Goal: Information Seeking & Learning: Check status

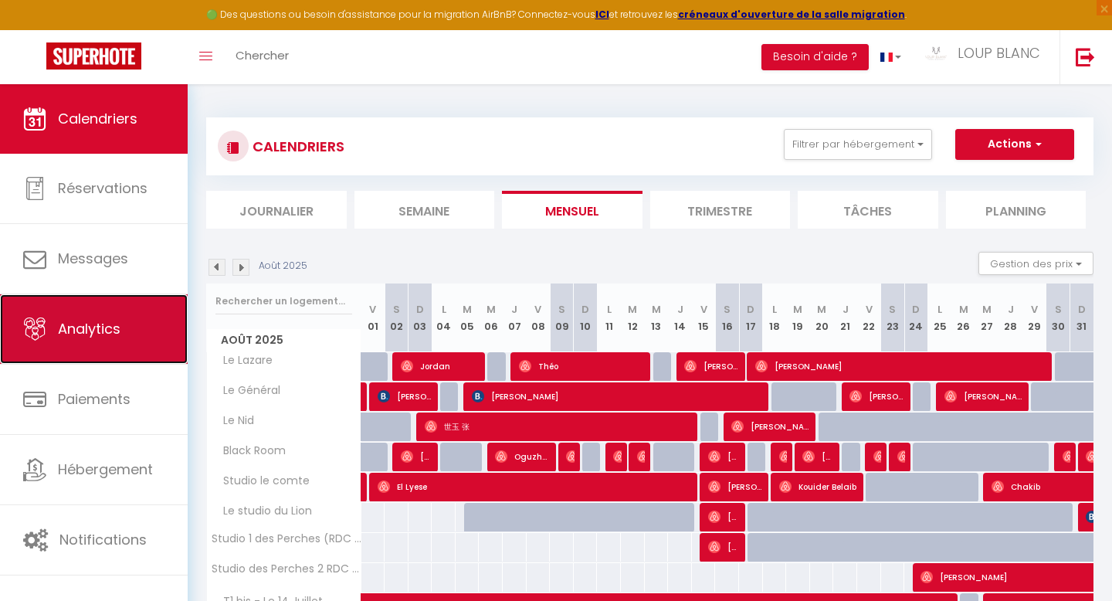
click at [31, 309] on link "Analytics" at bounding box center [94, 329] width 188 height 70
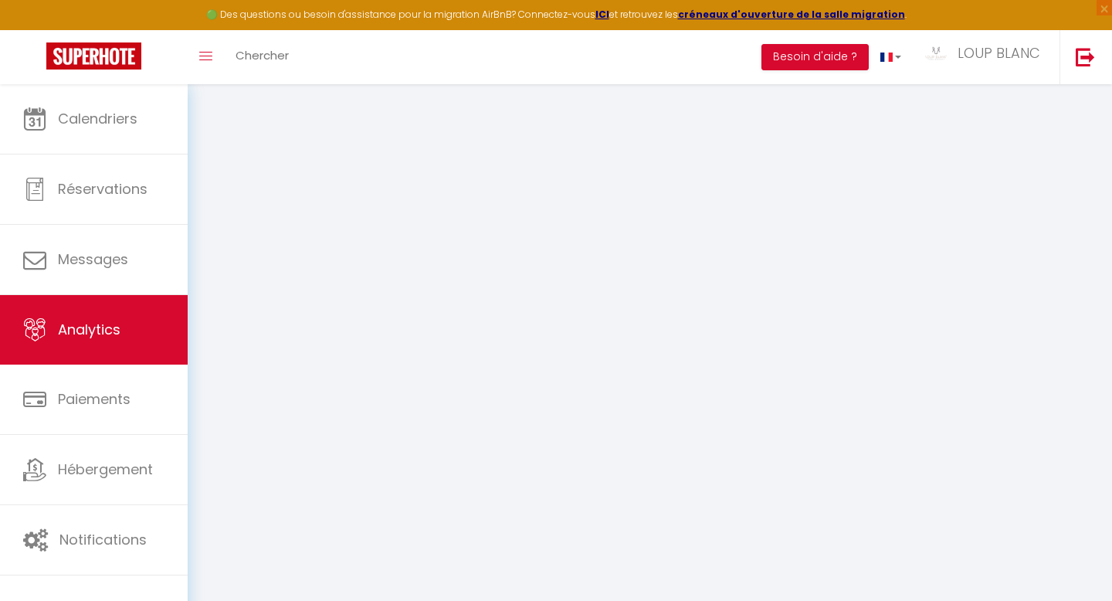
select select "2025"
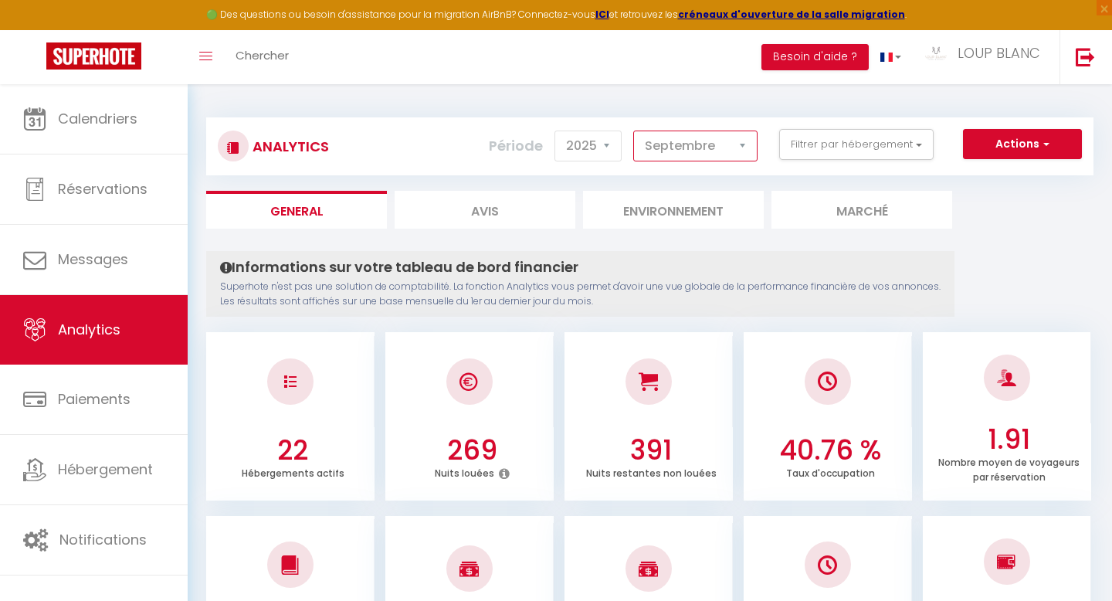
click at [704, 147] on select "[PERSON_NAME] Mars [PERSON_NAME] Juin Juillet Août Septembre Octobre Novembre D…" at bounding box center [695, 146] width 124 height 31
select select "8"
click at [634, 131] on select "[PERSON_NAME] Mars [PERSON_NAME] Juin Juillet Août Septembre Octobre Novembre D…" at bounding box center [695, 146] width 124 height 31
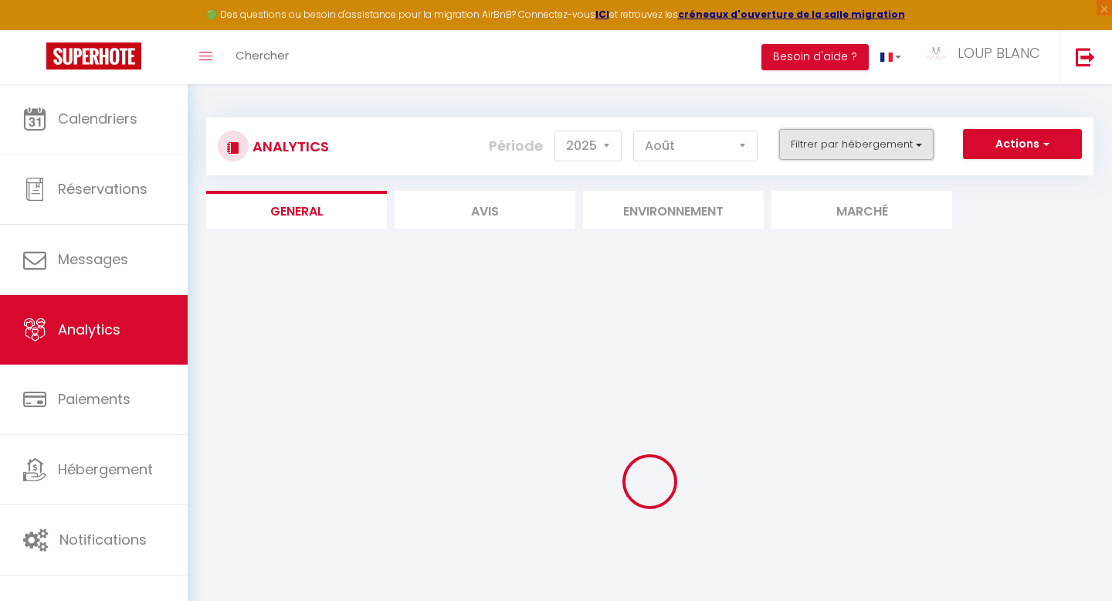
click at [918, 151] on button "Filtrer par hébergement" at bounding box center [856, 144] width 154 height 31
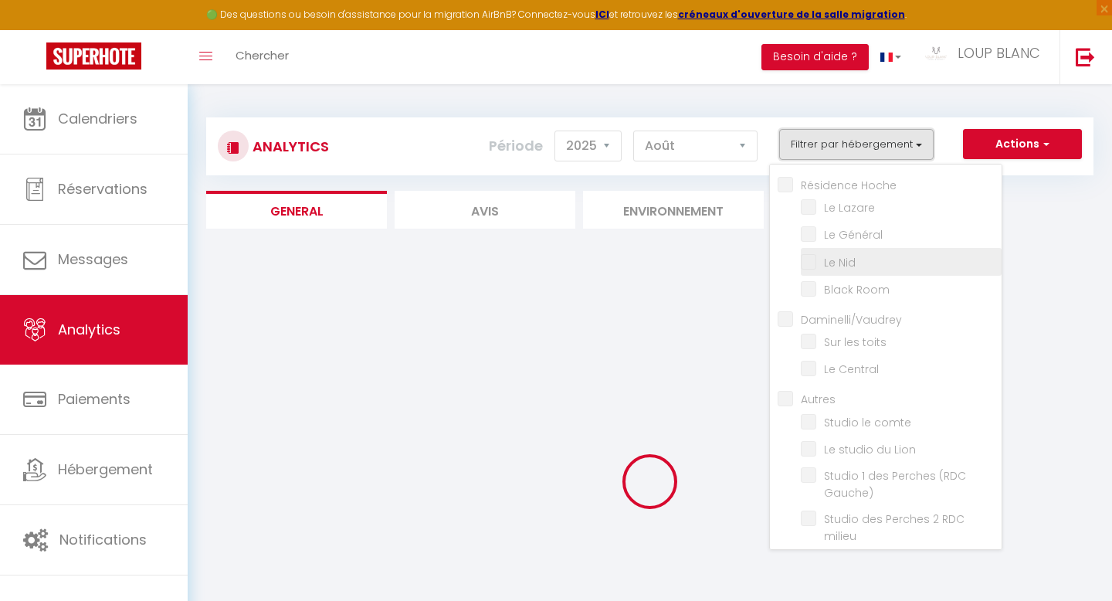
scroll to position [345, 0]
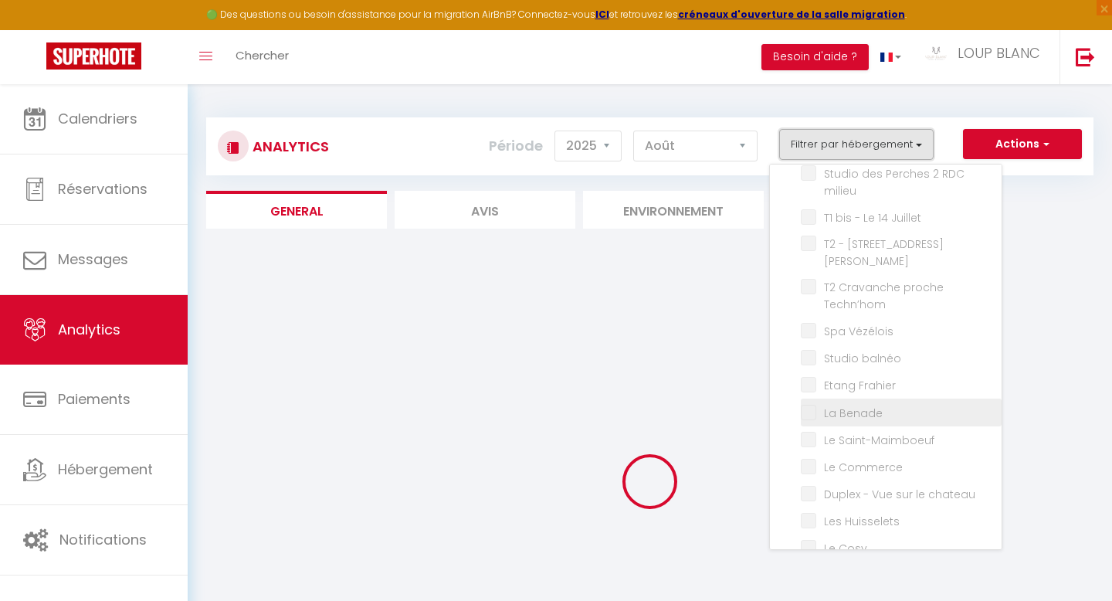
checkbox Hoche "false"
checkbox Lazare "false"
checkbox Général "false"
checkbox Nid "false"
checkbox Room "false"
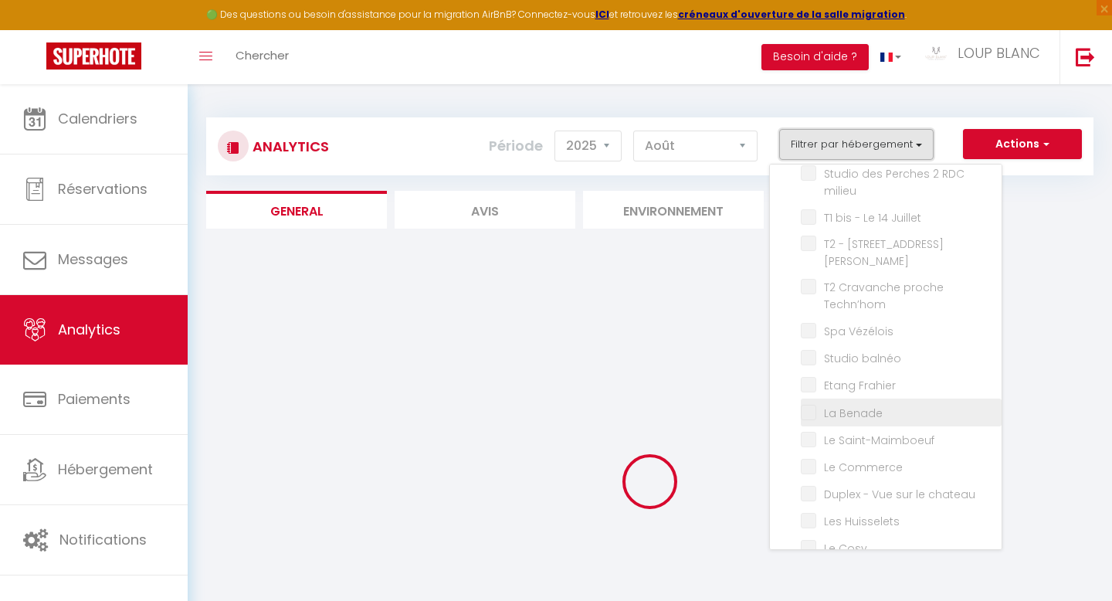
checkbox input "false"
checkbox toits "false"
checkbox Central "false"
checkbox input "false"
checkbox comte "false"
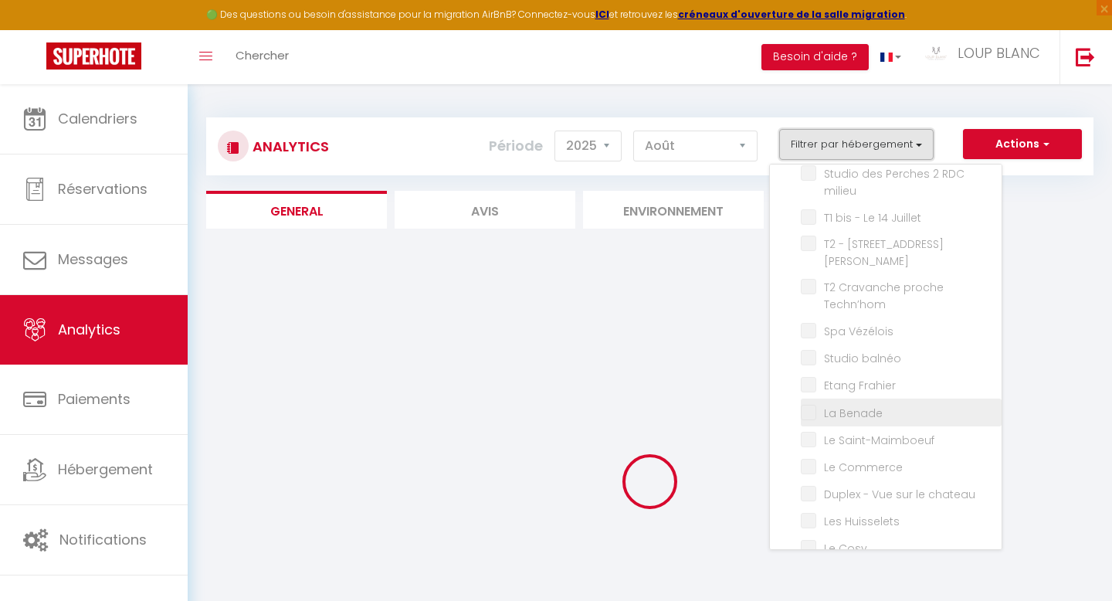
checkbox Lion "false"
checkbox Gauche\) "false"
checkbox milieu "false"
checkbox Juillet "false"
checkbox Jaurès "false"
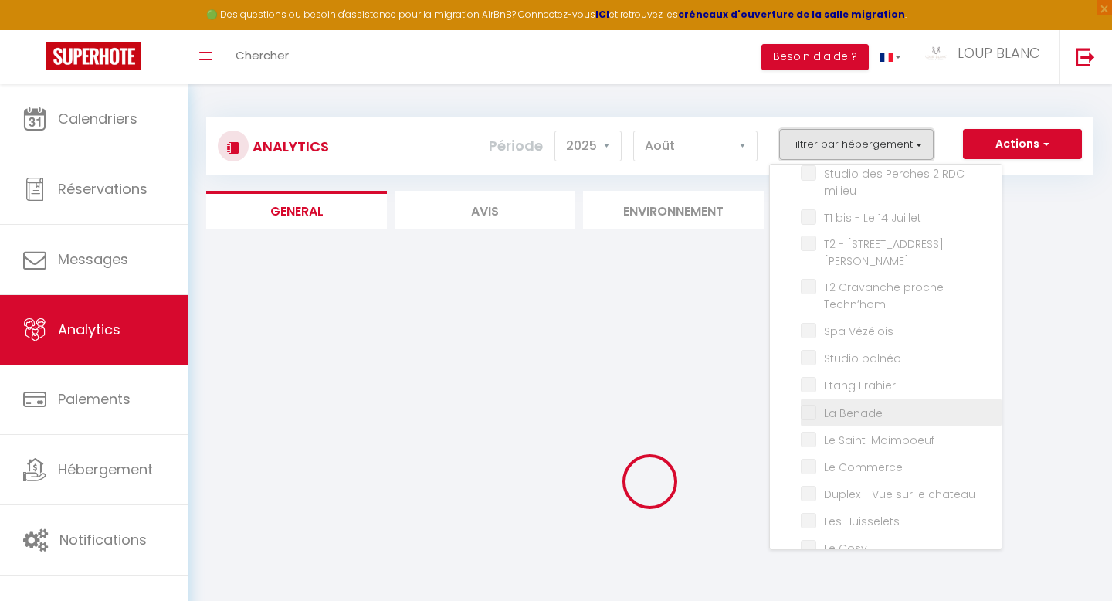
checkbox Techn’hom "false"
checkbox Vézélois "false"
checkbox balnéo "false"
checkbox Frahier "false"
checkbox Benade "false"
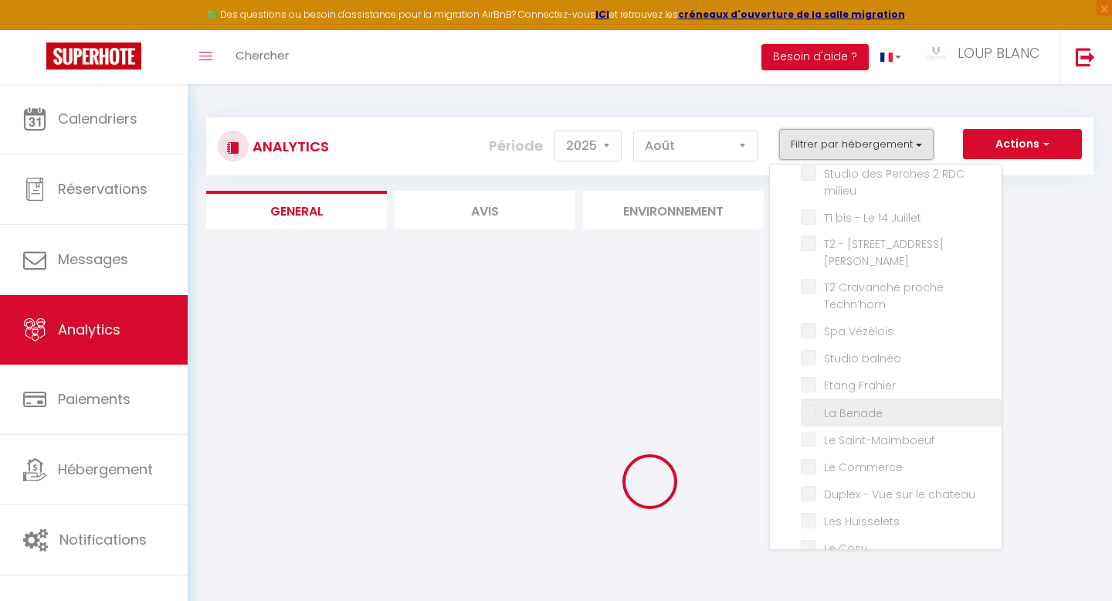
checkbox Saint-Maimboeuf "false"
checkbox Commerce "false"
checkbox chateau "false"
checkbox Huisselets "false"
checkbox Cosy "false"
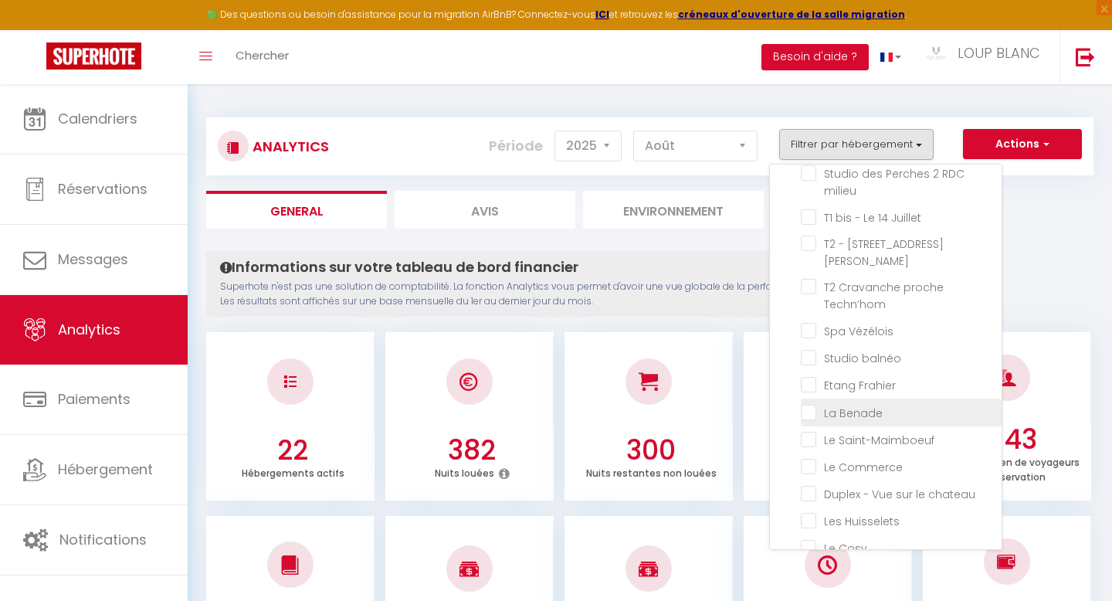
click at [817, 403] on Benade "checkbox" at bounding box center [901, 410] width 201 height 15
checkbox Benade "true"
checkbox Lazare "false"
checkbox Général "false"
checkbox Nid "false"
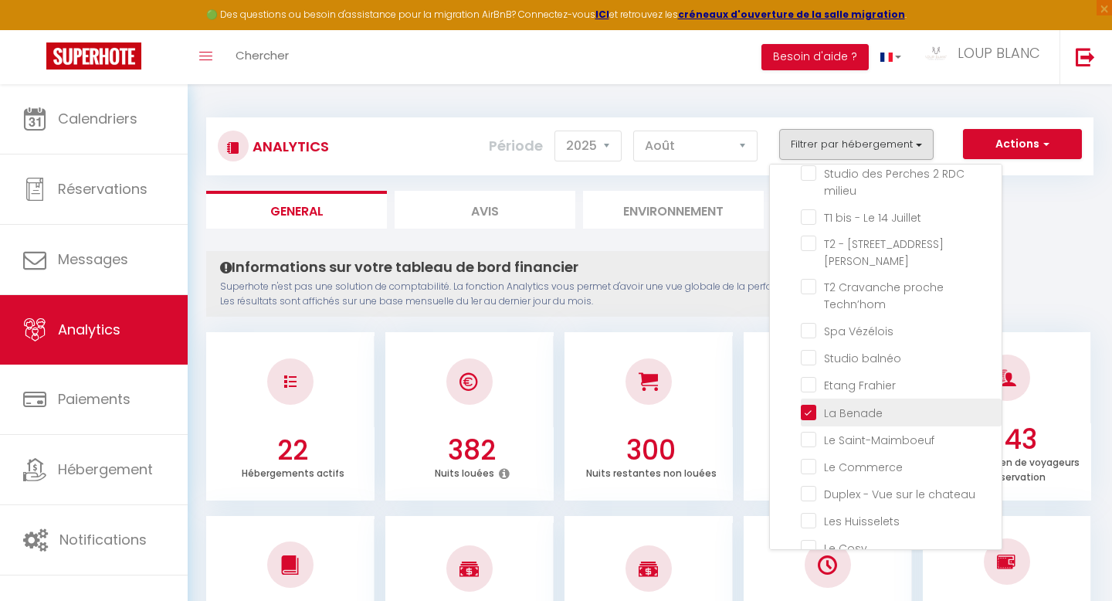
checkbox Room "false"
checkbox toits "false"
checkbox Central "false"
checkbox comte "false"
checkbox Lion "false"
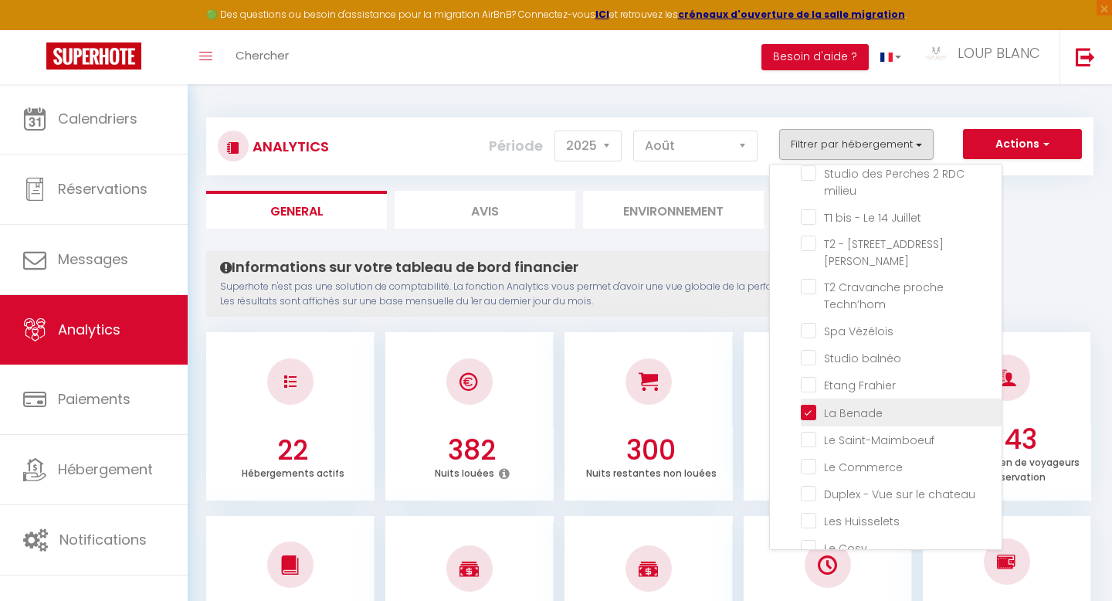
checkbox Gauche\) "false"
checkbox milieu "false"
checkbox Juillet "false"
checkbox Jaurès "false"
checkbox Techn’hom "false"
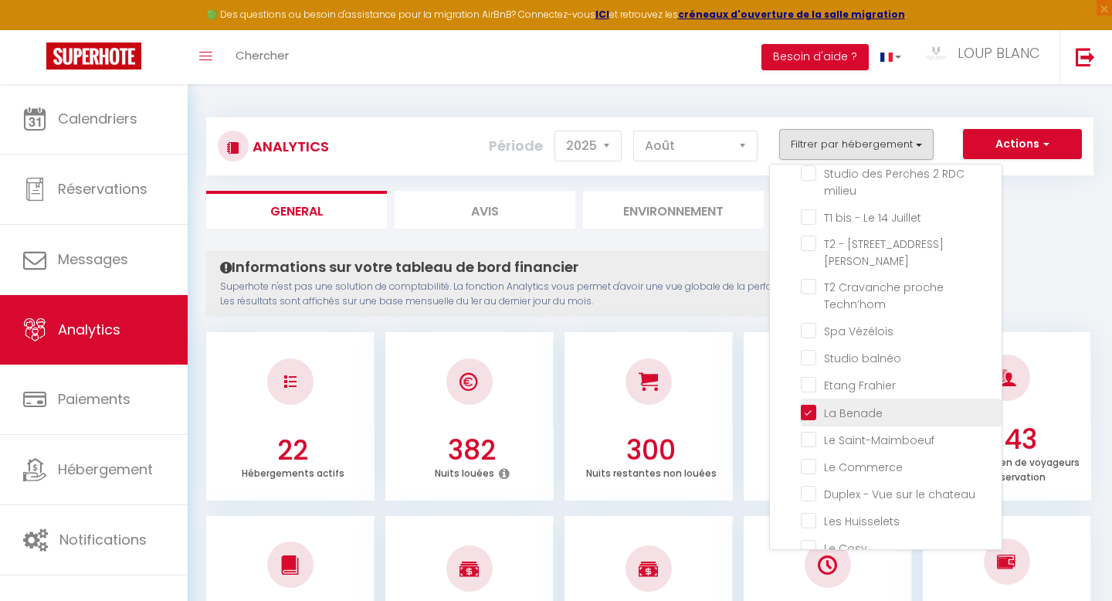
checkbox Vézélois "false"
checkbox balnéo "false"
checkbox Frahier "false"
checkbox Saint-Maimboeuf "false"
checkbox Commerce "false"
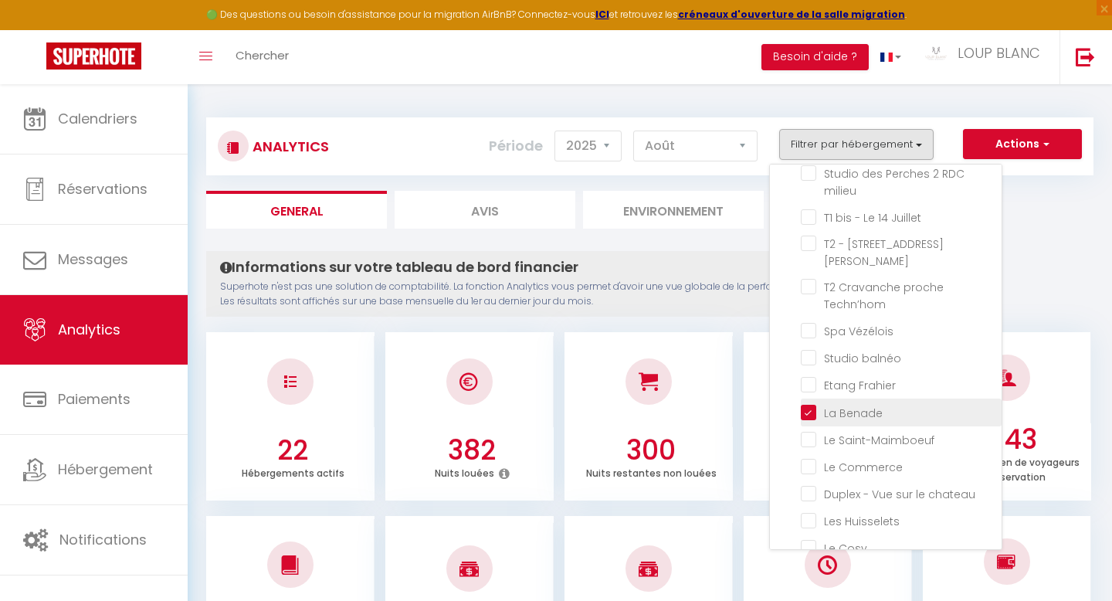
checkbox chateau "false"
checkbox Huisselets "false"
checkbox Cosy "false"
checkbox Lazare "false"
checkbox Général "false"
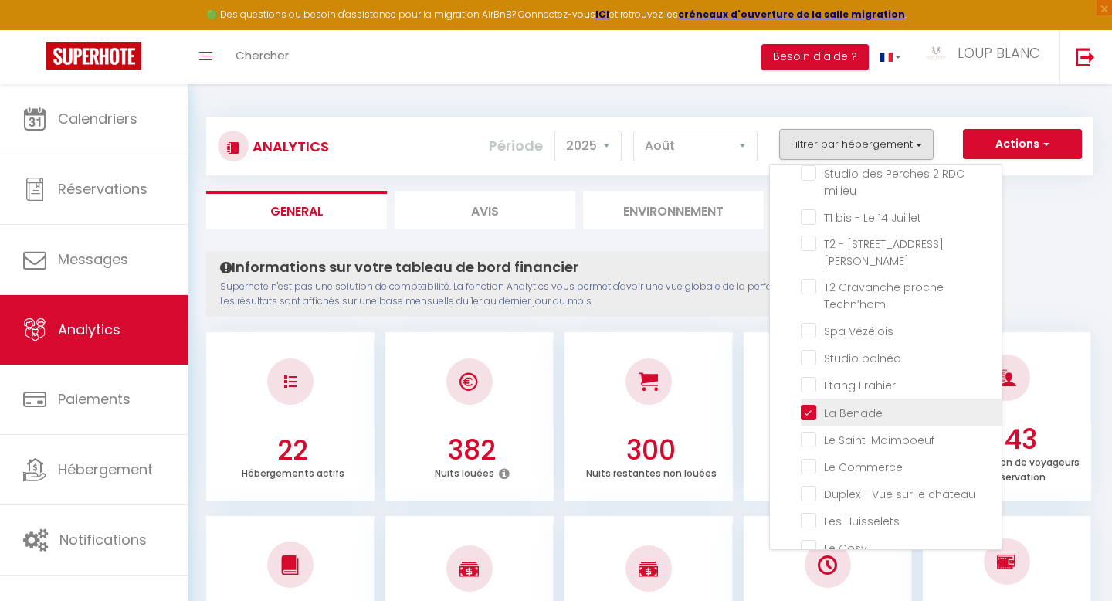
checkbox Nid "false"
checkbox Room "false"
checkbox toits "false"
checkbox Central "false"
checkbox comte "false"
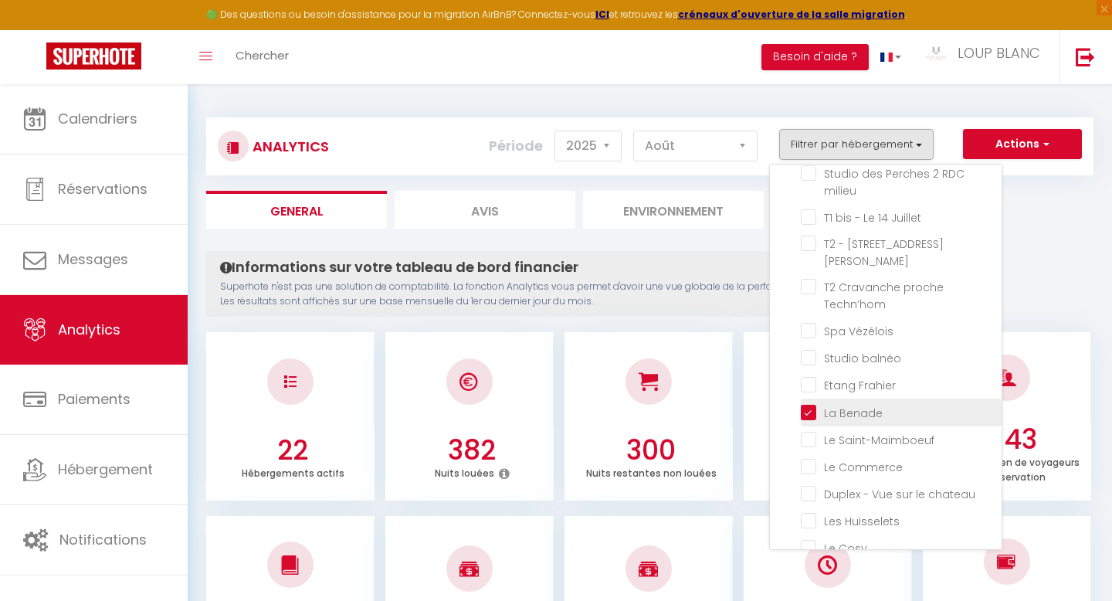
checkbox Lion "false"
checkbox Gauche\) "false"
checkbox milieu "false"
checkbox Juillet "false"
checkbox Jaurès "false"
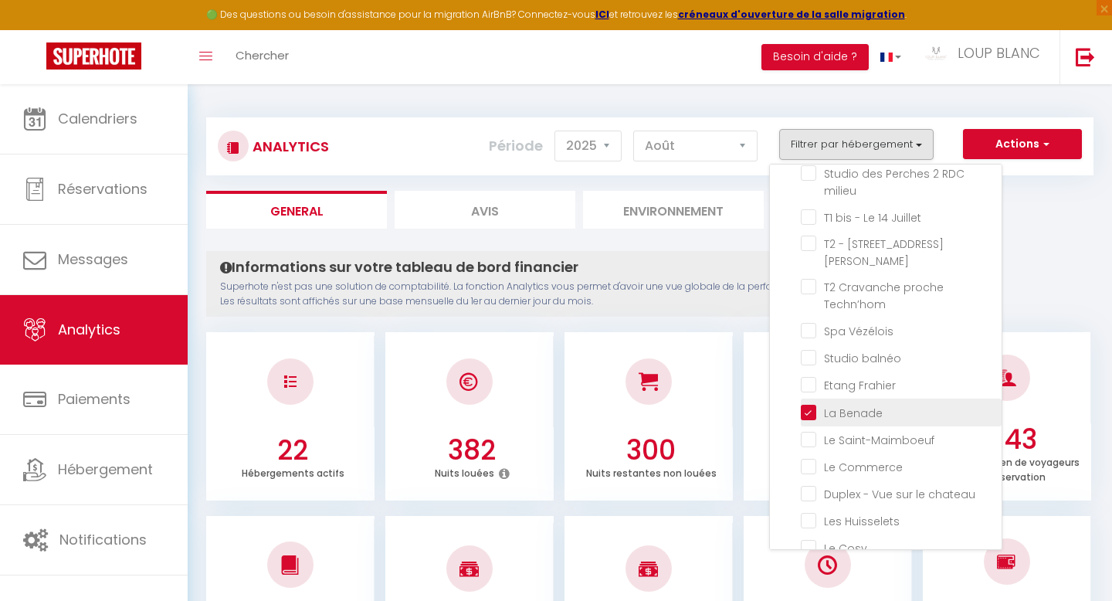
checkbox Techn’hom "false"
checkbox Vézélois "false"
checkbox balnéo "false"
checkbox Frahier "false"
checkbox Saint-Maimboeuf "false"
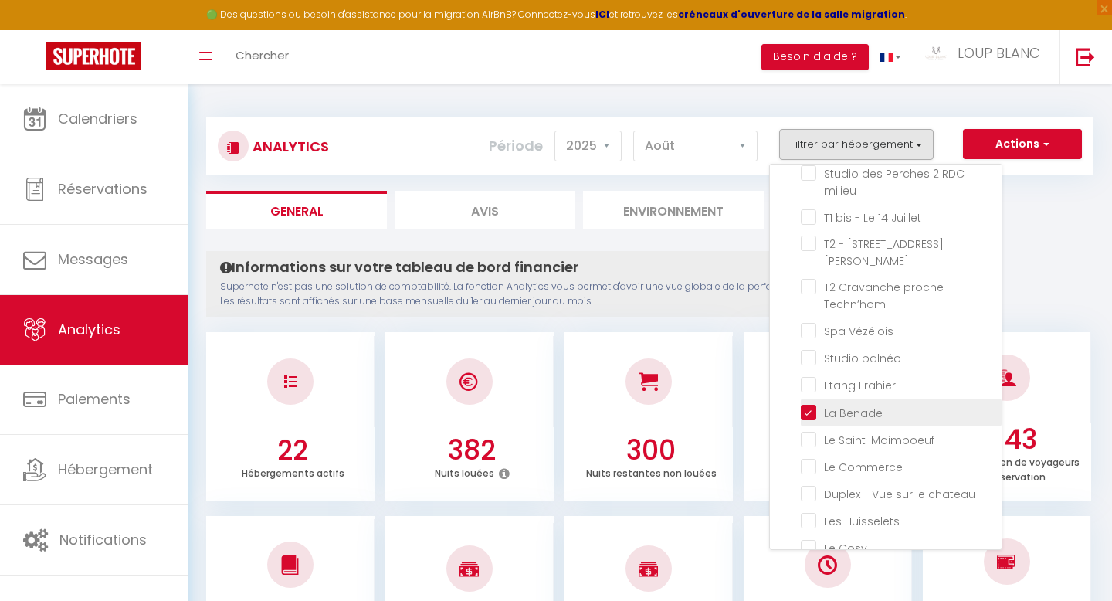
checkbox Commerce "false"
checkbox chateau "false"
checkbox Huisselets "false"
checkbox Cosy "false"
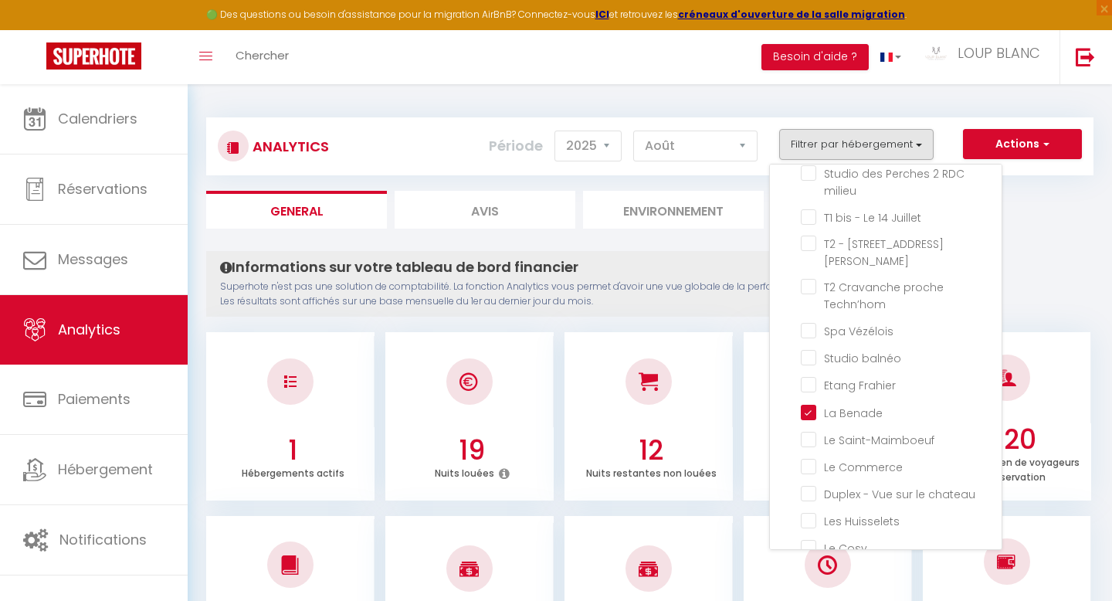
click at [1057, 215] on ul "General Avis Environnement Marché" at bounding box center [649, 210] width 887 height 38
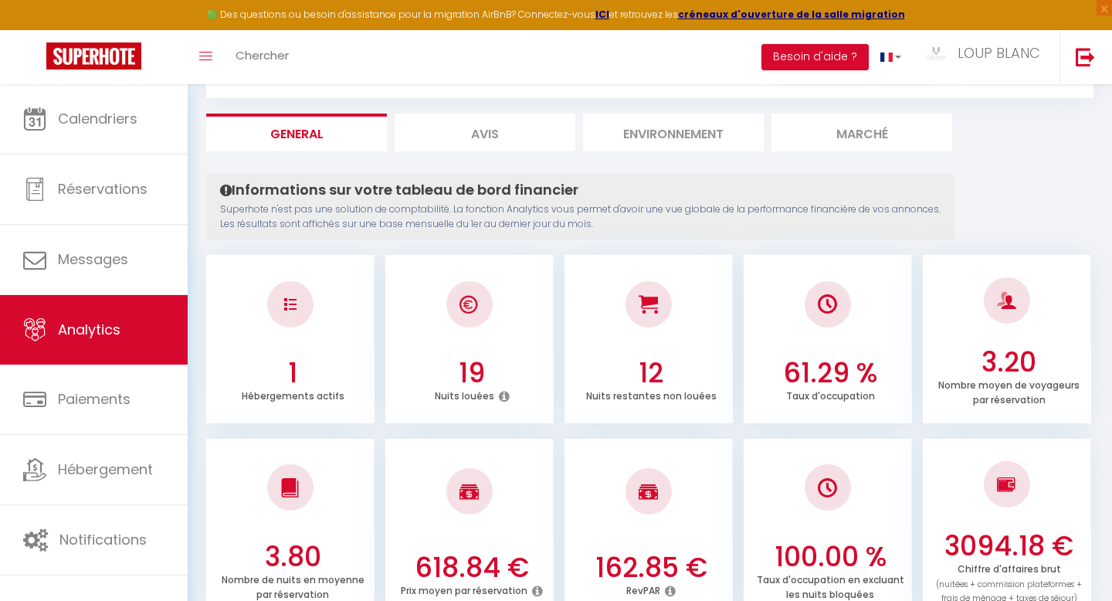
scroll to position [0, 0]
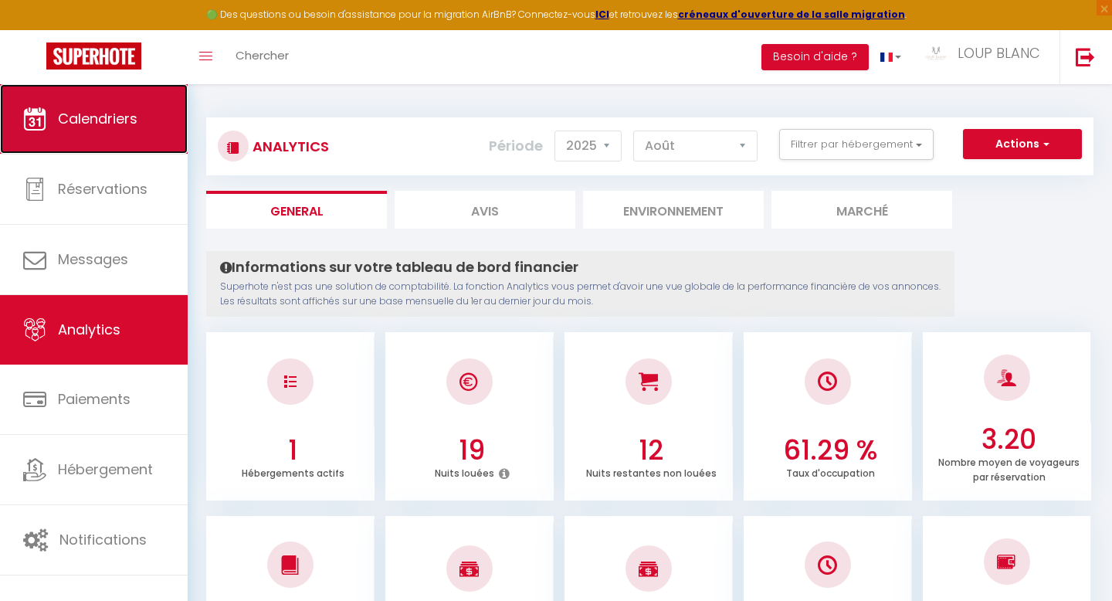
click at [92, 149] on link "Calendriers" at bounding box center [94, 119] width 188 height 70
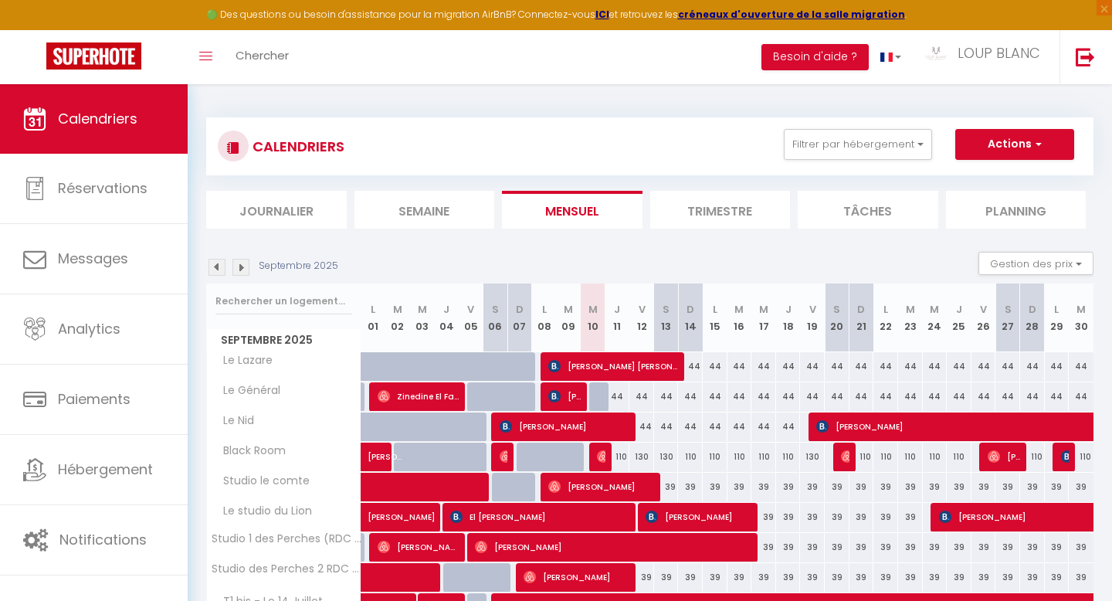
click at [215, 263] on img at bounding box center [217, 267] width 17 height 17
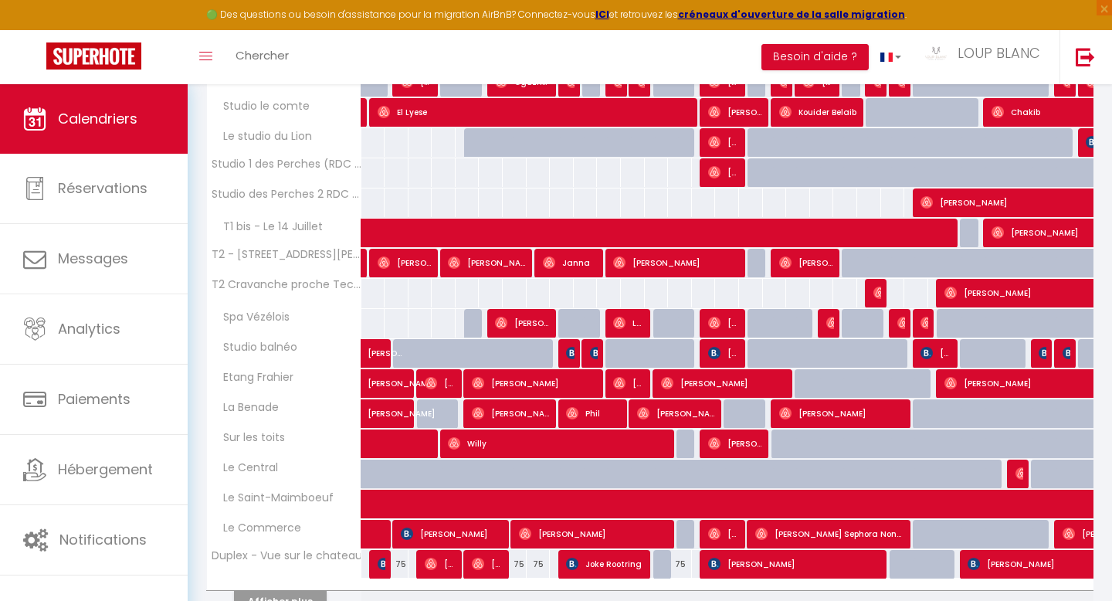
scroll to position [455, 0]
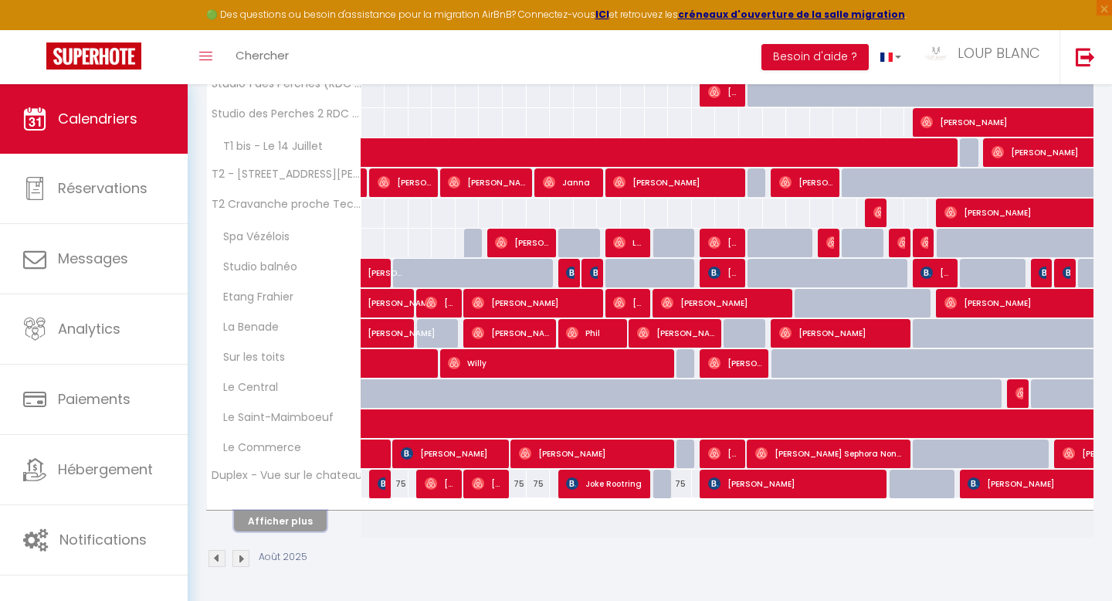
click at [292, 523] on button "Afficher plus" at bounding box center [280, 521] width 93 height 21
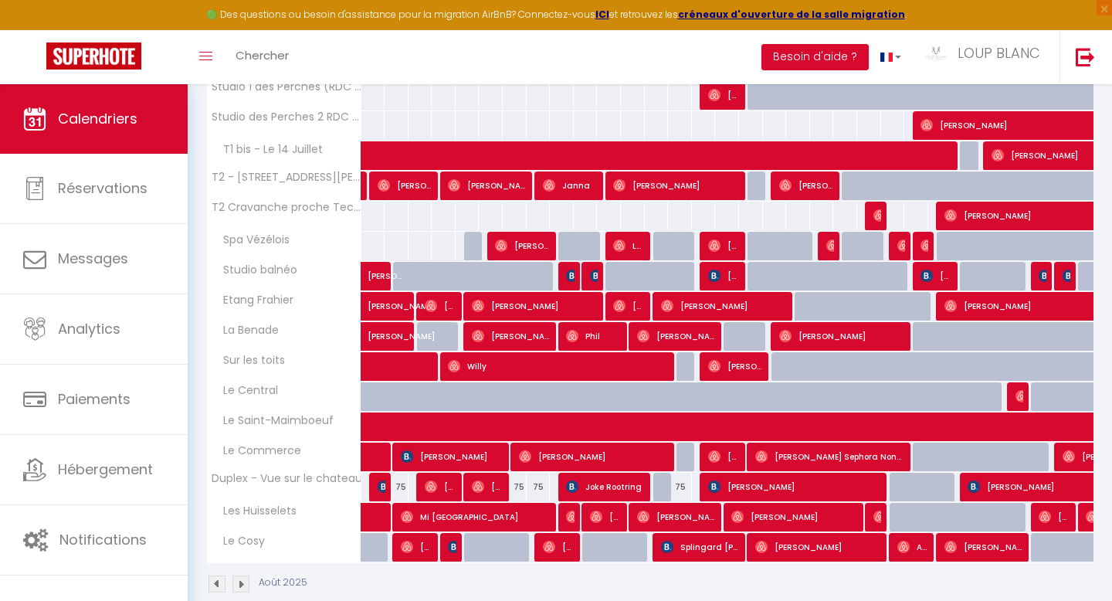
scroll to position [450, 0]
